Goal: Information Seeking & Learning: Learn about a topic

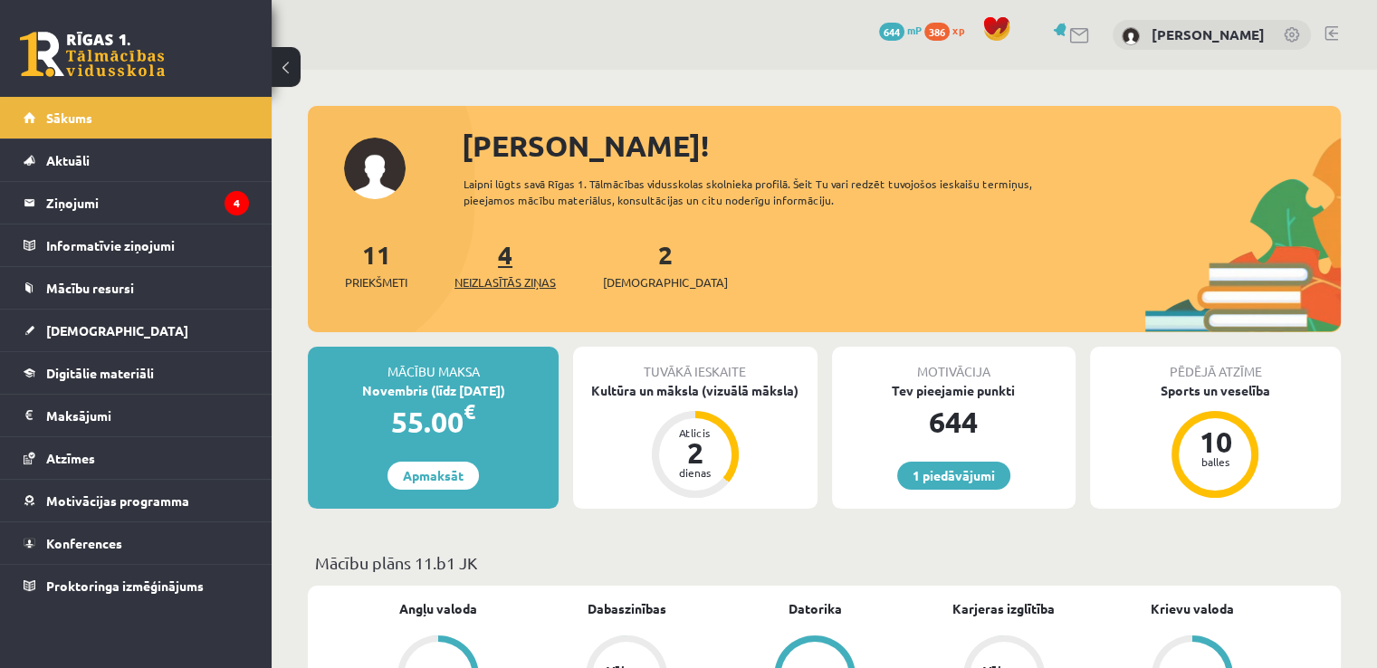
click at [530, 276] on span "Neizlasītās ziņas" at bounding box center [505, 282] width 101 height 18
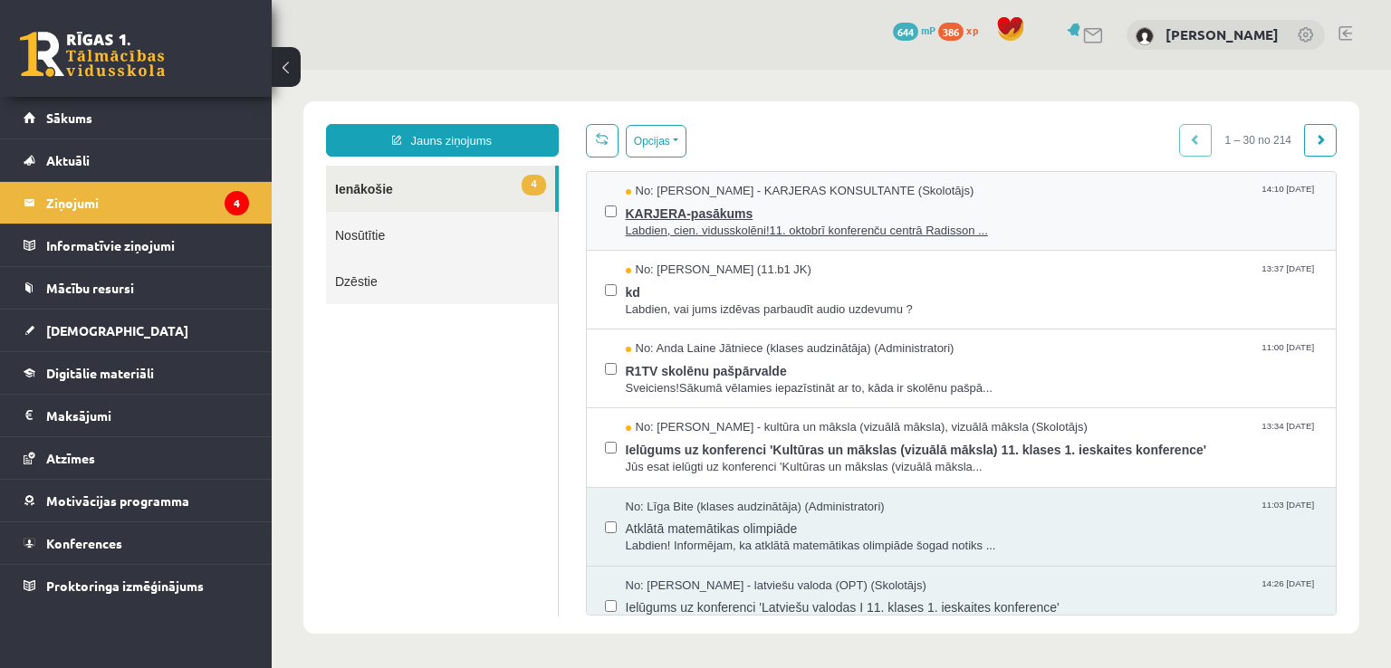
click at [757, 210] on span "KARJERA-pasākums" at bounding box center [972, 211] width 693 height 23
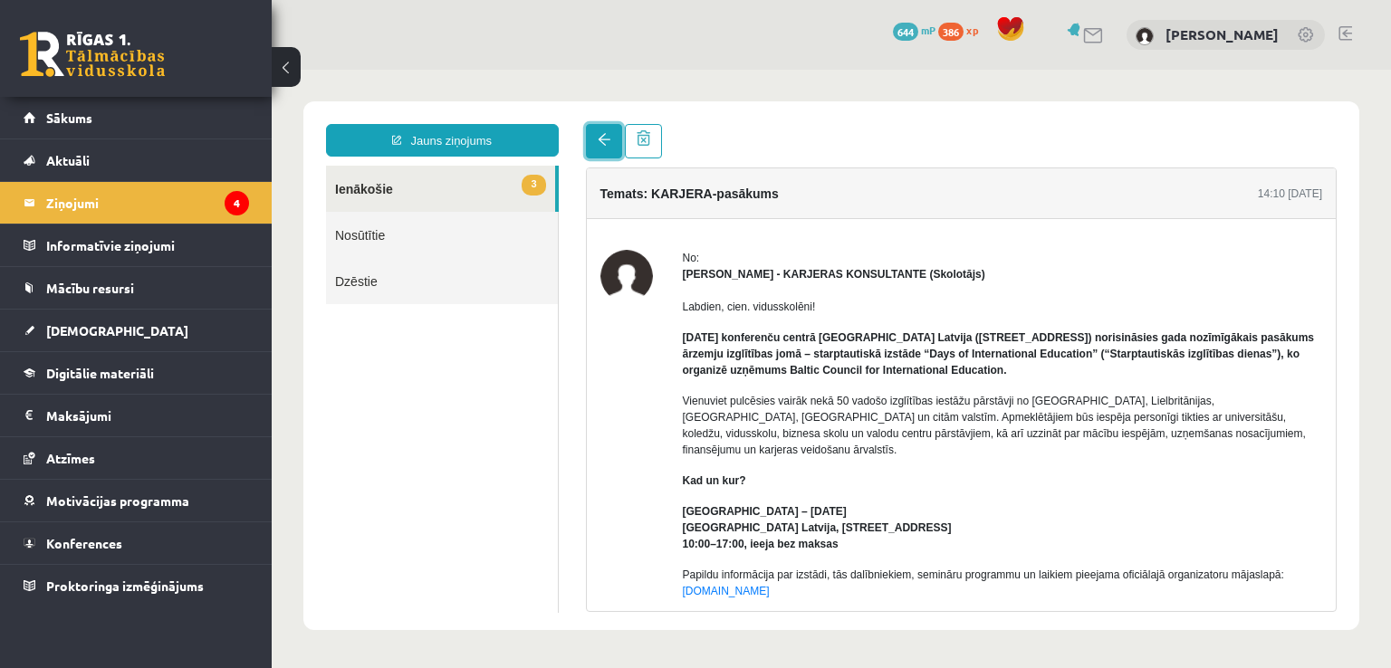
click at [596, 139] on link at bounding box center [604, 141] width 36 height 34
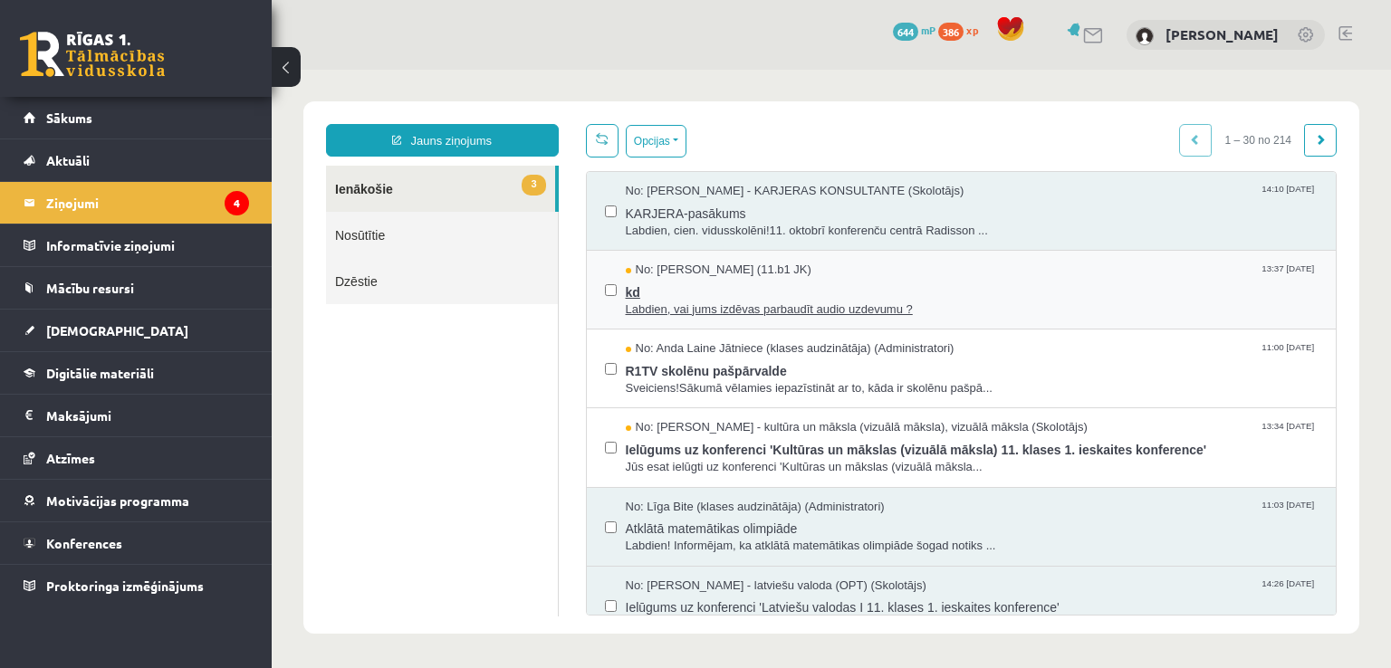
click at [782, 305] on span "Labdien, vai jums izdēvas parbaudīt audio uzdevumu ?" at bounding box center [972, 310] width 693 height 17
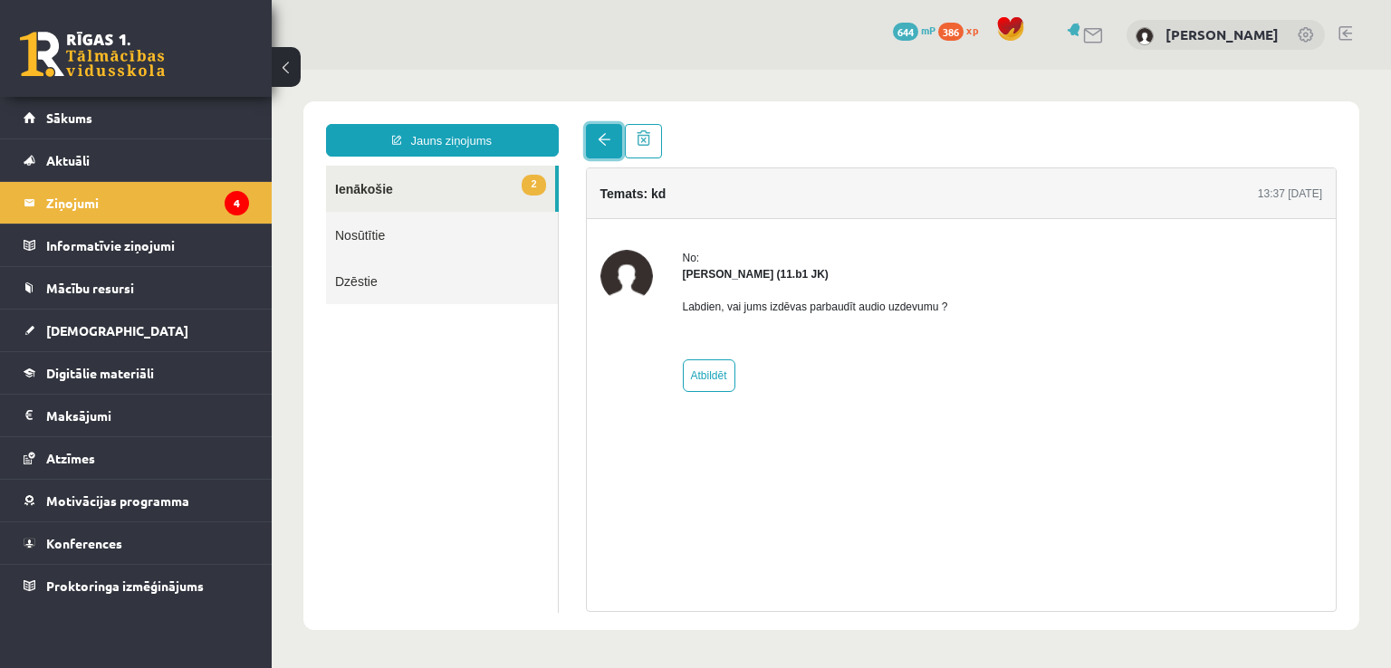
click at [599, 149] on link at bounding box center [604, 141] width 36 height 34
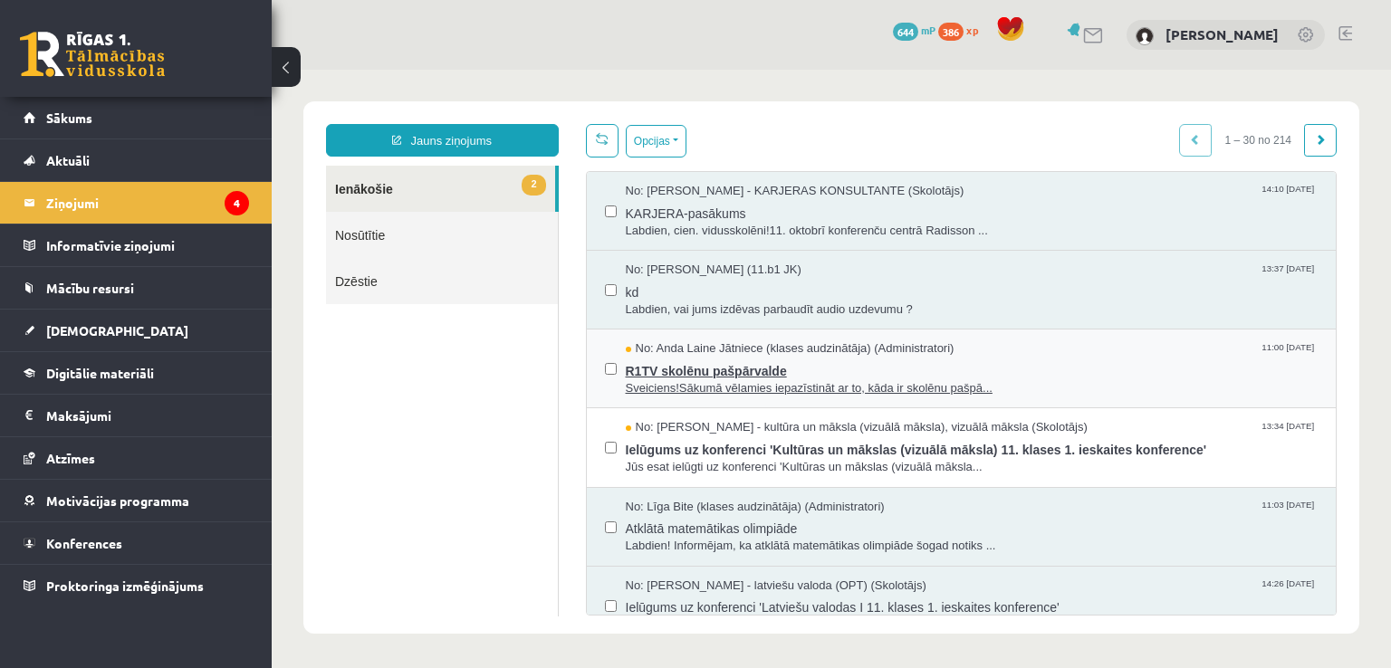
click at [726, 380] on span "Sveiciens!Sākumā vēlamies iepazīstināt ar to, kāda ir skolēnu pašpā..." at bounding box center [972, 388] width 693 height 17
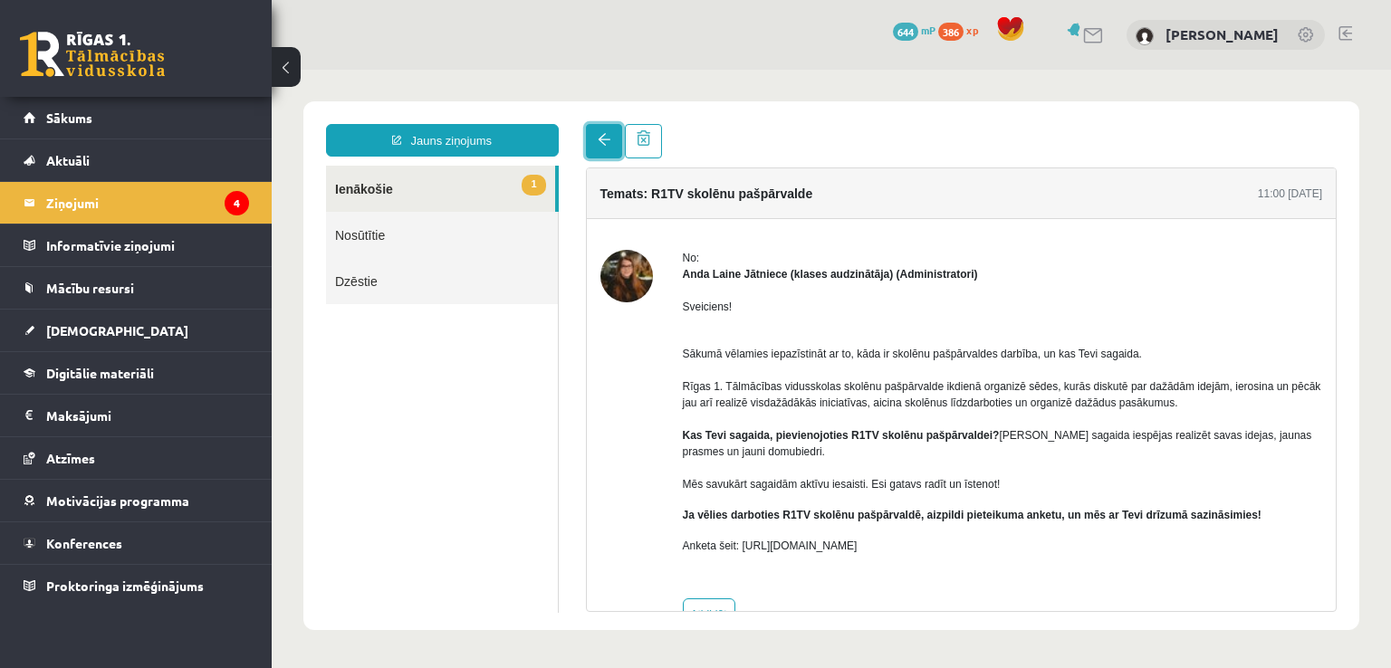
click at [598, 149] on link at bounding box center [604, 141] width 36 height 34
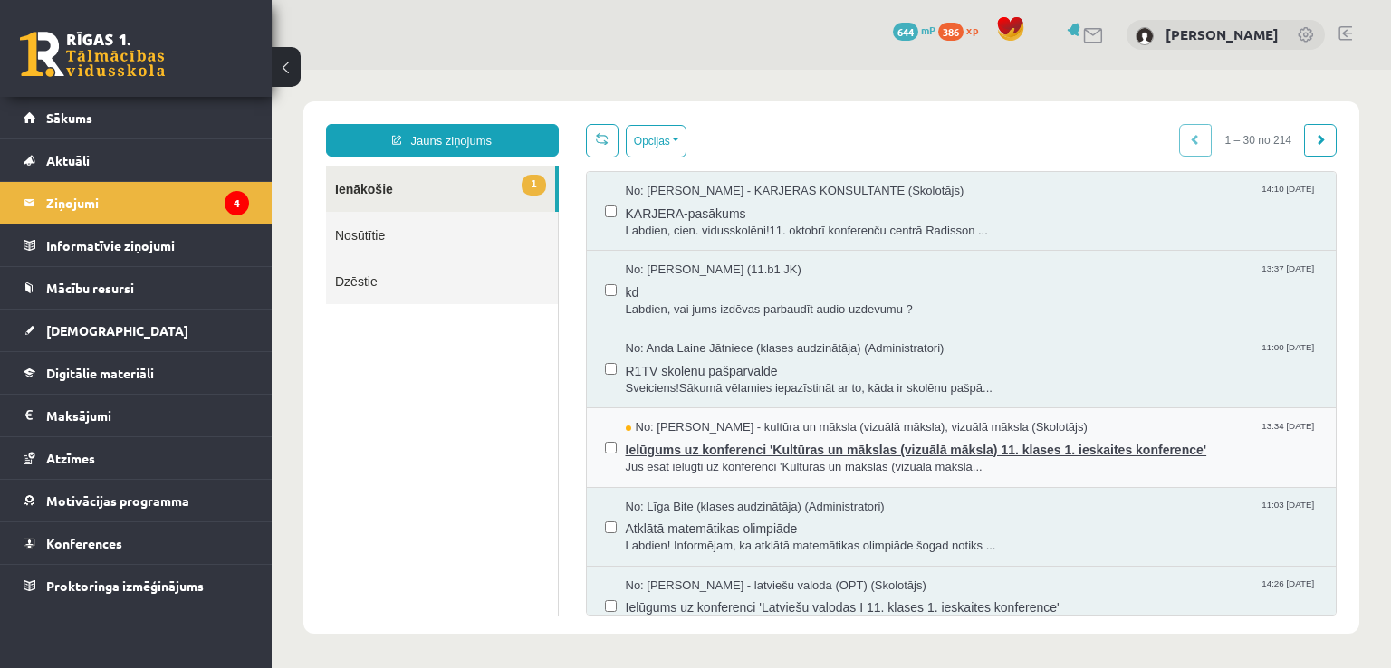
click at [733, 450] on span "Ielūgums uz konferenci 'Kultūras un mākslas (vizuālā māksla) 11. klases 1. iesk…" at bounding box center [972, 447] width 693 height 23
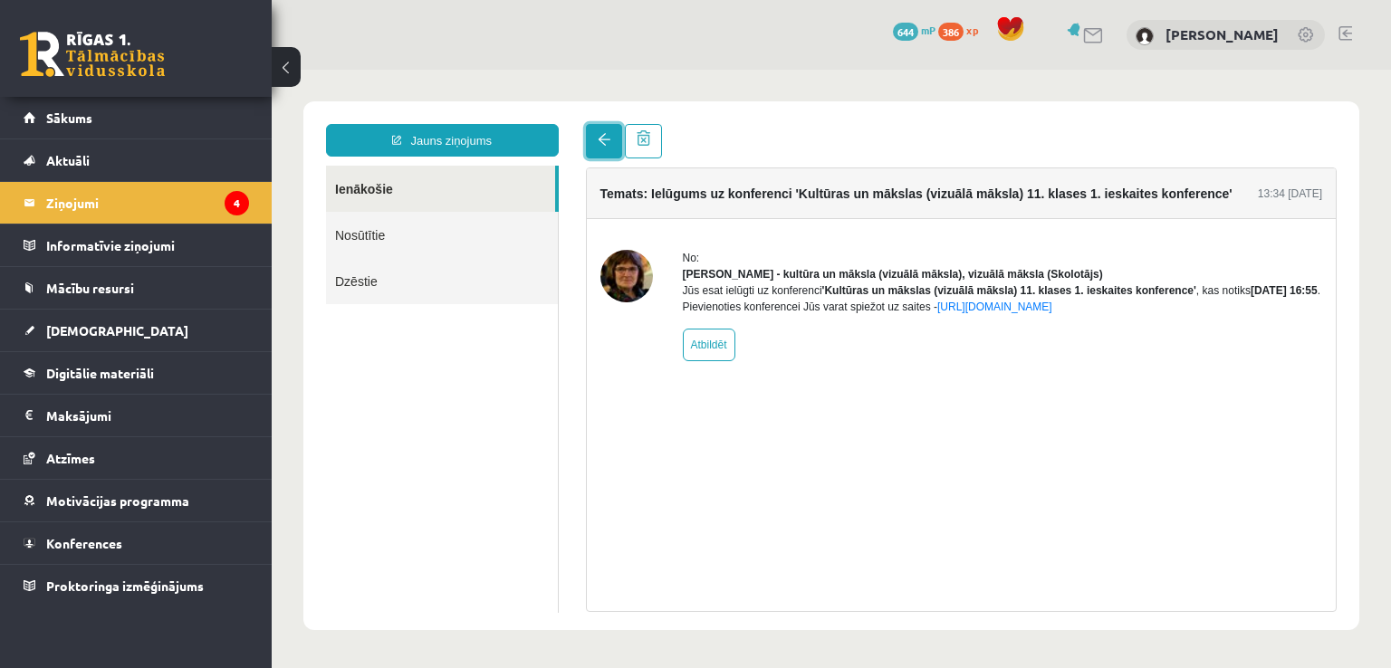
click at [606, 138] on span at bounding box center [604, 139] width 13 height 13
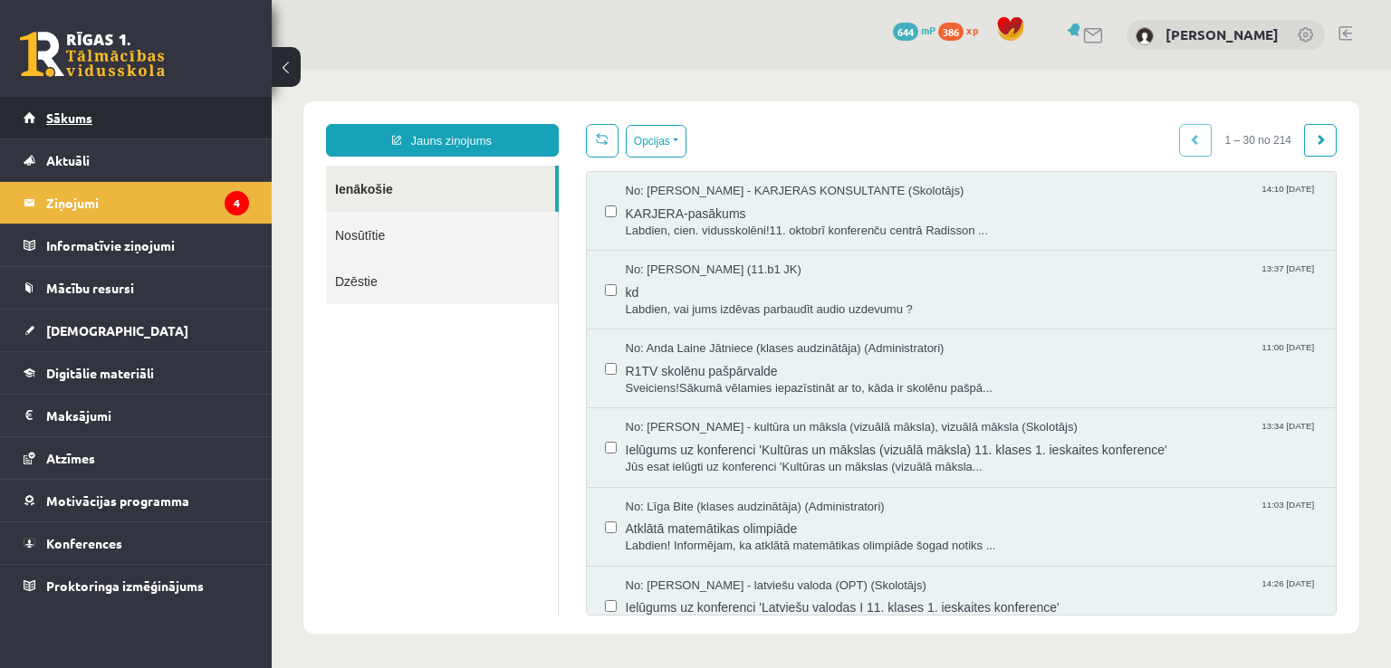
click at [203, 120] on link "Sākums" at bounding box center [136, 118] width 225 height 42
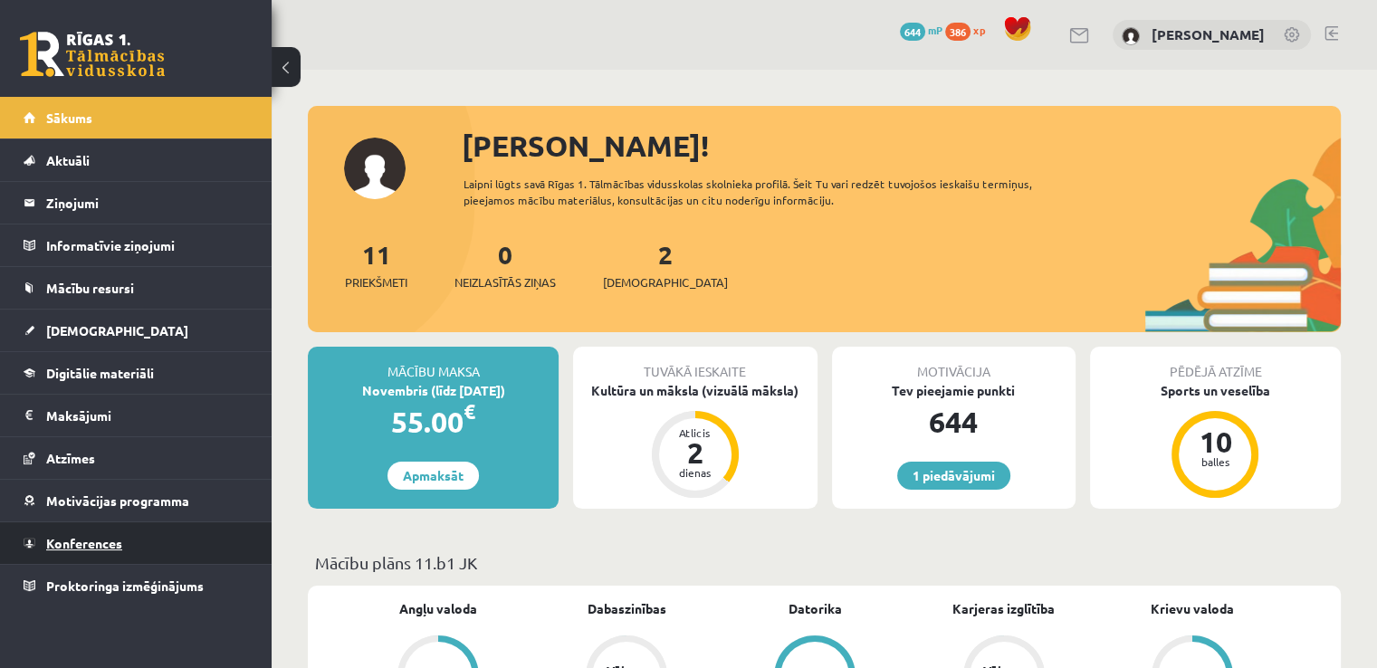
click at [161, 538] on link "Konferences" at bounding box center [136, 543] width 225 height 42
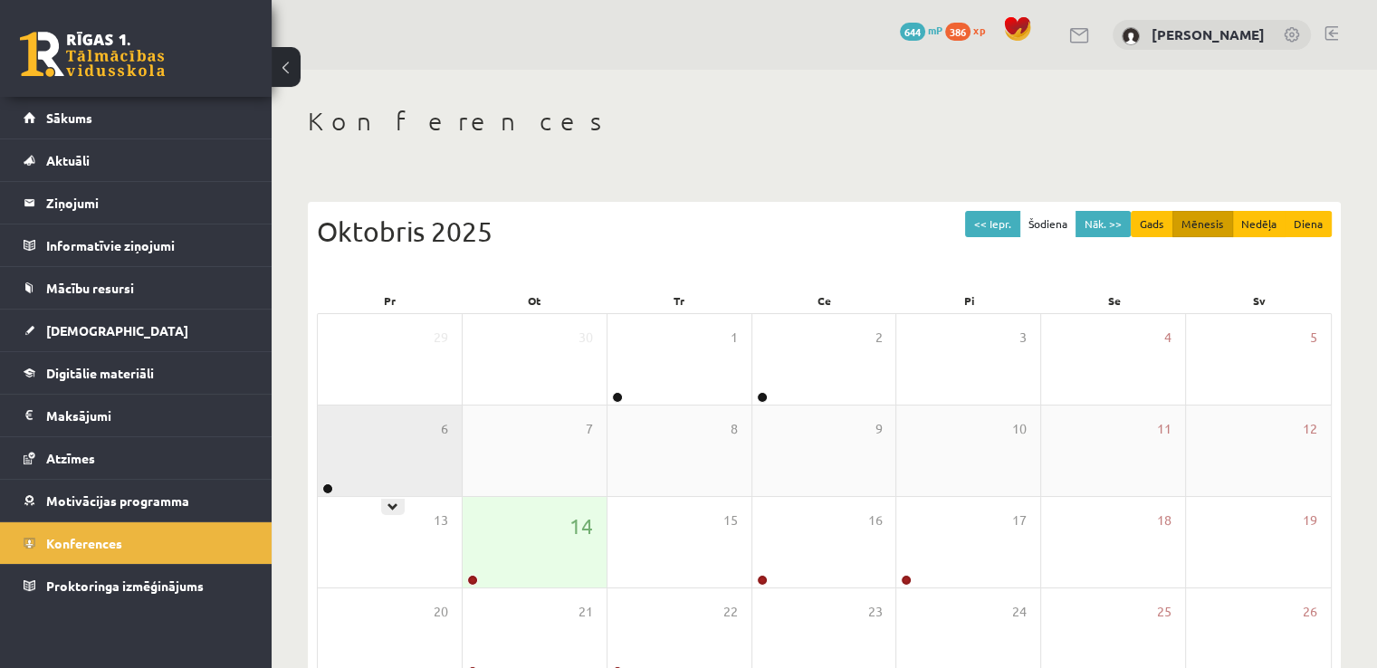
click at [415, 445] on div "6" at bounding box center [390, 451] width 144 height 91
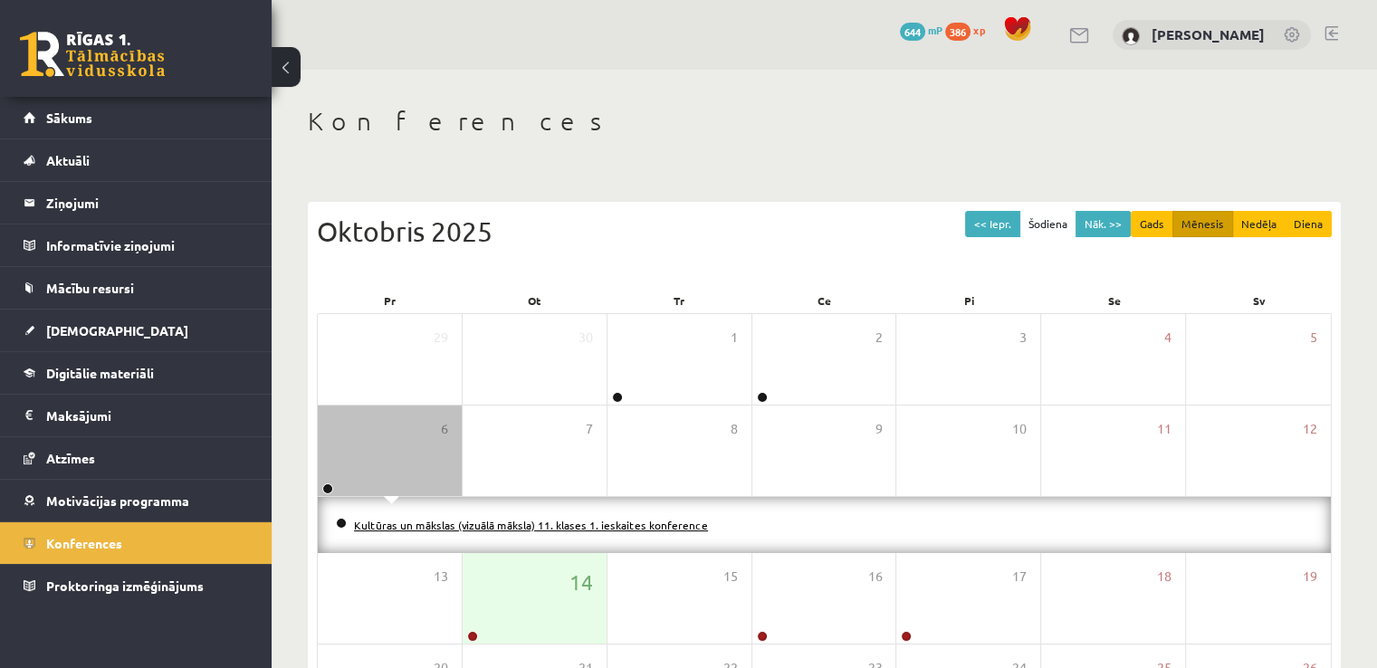
click at [525, 521] on link "Kultūras un mākslas (vizuālā māksla) 11. klases 1. ieskaites konference" at bounding box center [531, 525] width 354 height 14
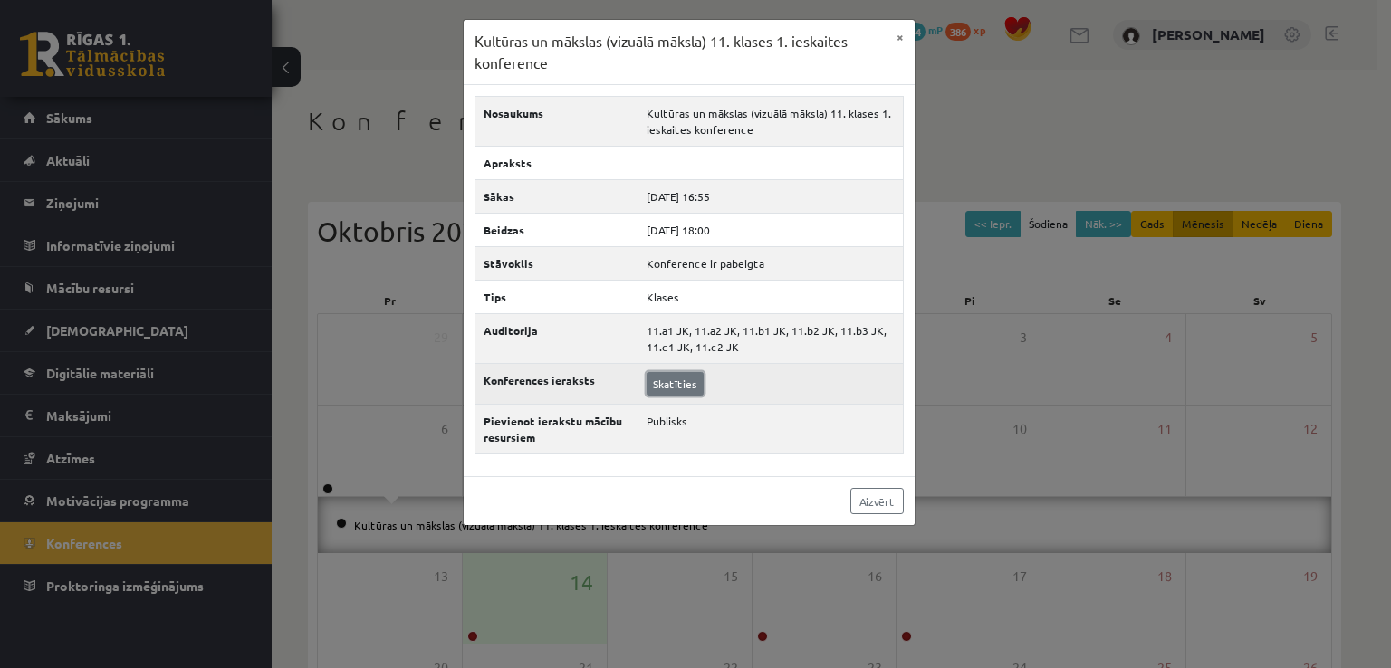
click at [688, 381] on link "Skatīties" at bounding box center [675, 384] width 57 height 24
